Goal: Check status: Check status

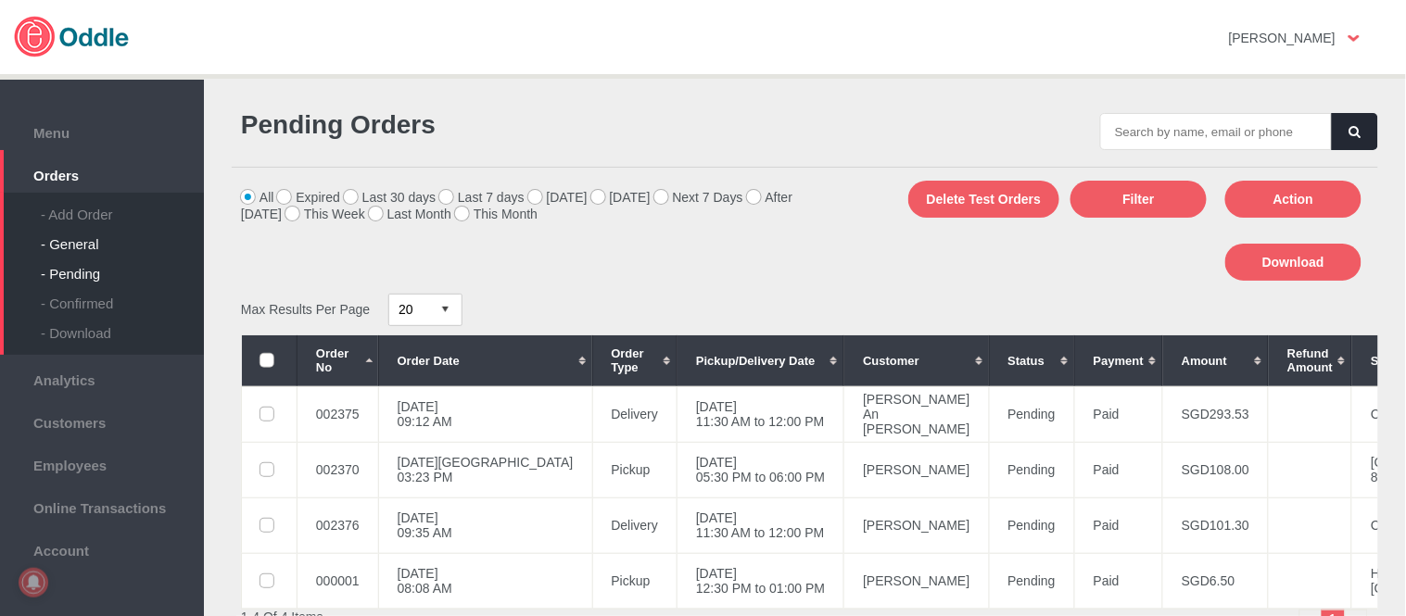
click at [93, 234] on div "- General" at bounding box center [122, 237] width 163 height 30
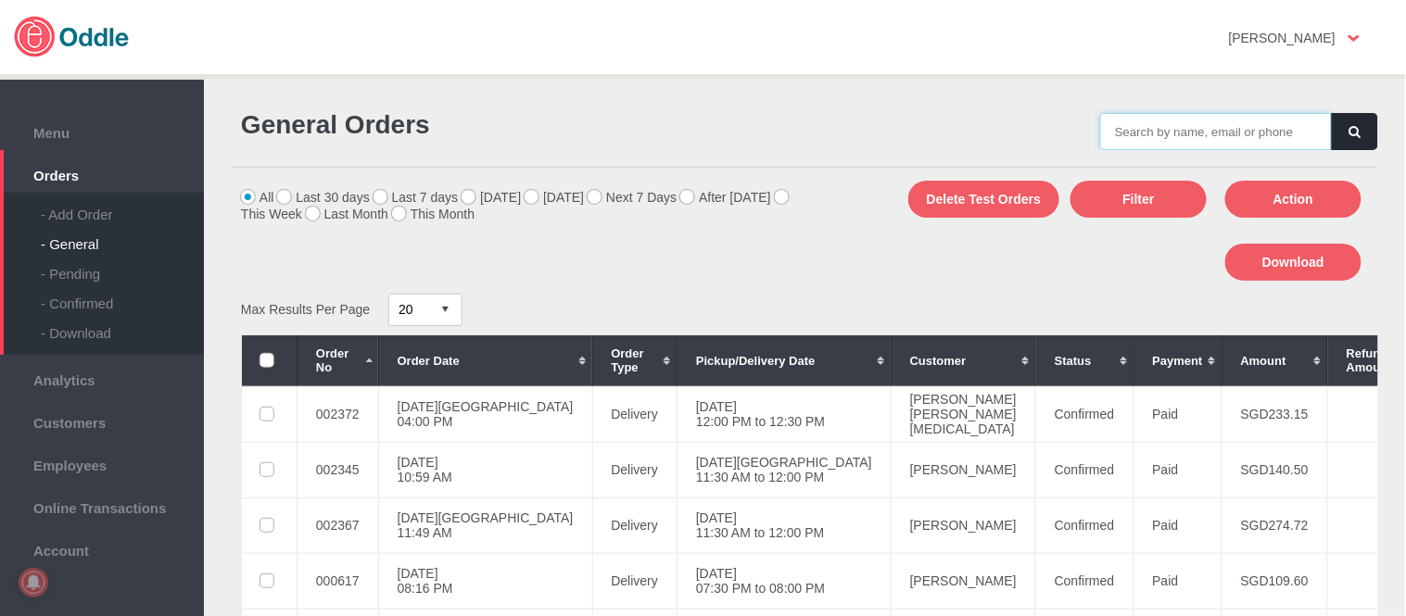
drag, startPoint x: 0, startPoint y: 0, endPoint x: 1335, endPoint y: 127, distance: 1341.4
click at [1246, 127] on input "text" at bounding box center [1216, 131] width 232 height 37
paste input "002340"
type input "002340"
click at [1349, 134] on icon "button" at bounding box center [1354, 132] width 11 height 12
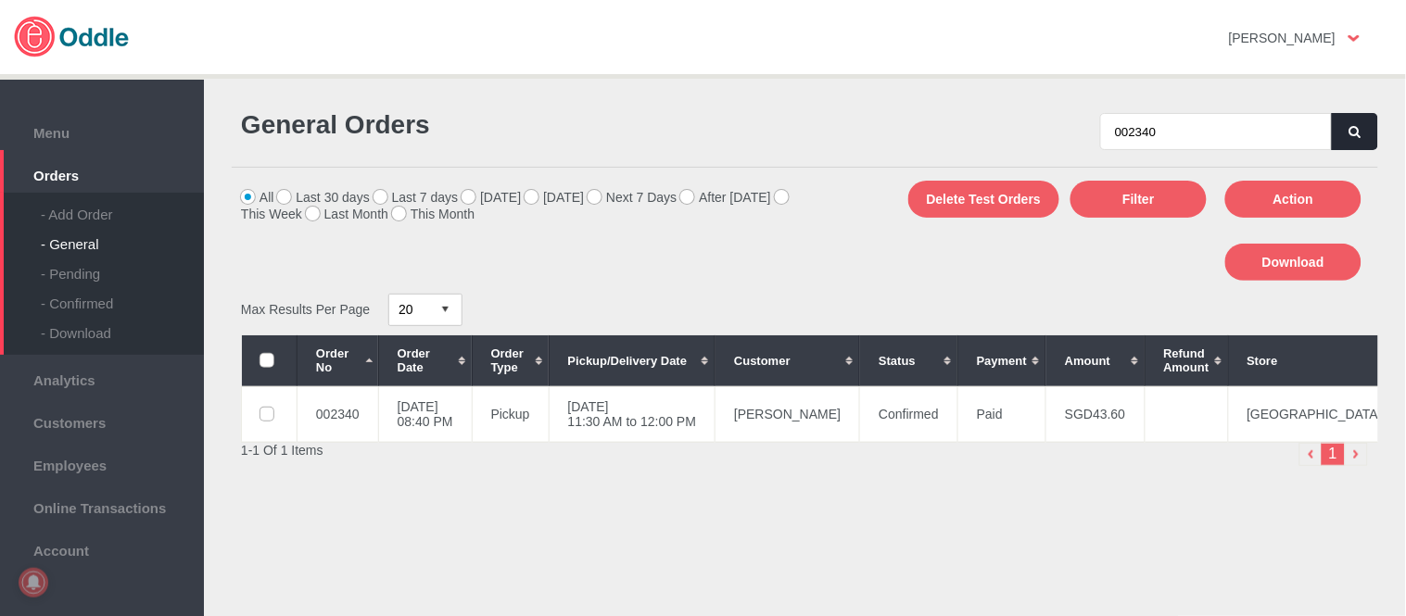
click at [1349, 134] on icon "button" at bounding box center [1354, 132] width 11 height 12
